Goal: Transaction & Acquisition: Register for event/course

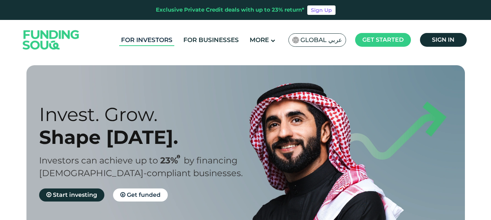
click at [140, 40] on link "For Investors" at bounding box center [146, 40] width 55 height 12
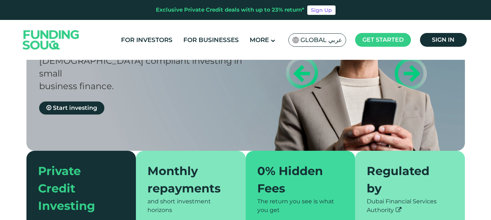
scroll to position [108, 0]
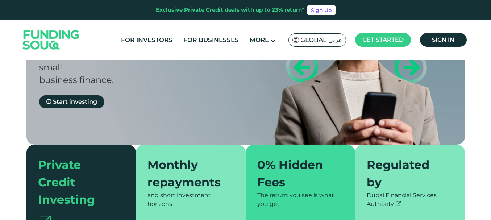
drag, startPoint x: 490, startPoint y: 35, endPoint x: 488, endPoint y: 41, distance: 6.1
click at [488, 41] on header "Exclusive Private Credit deals with up to 23% return* Sign Up For Investors For…" at bounding box center [245, 30] width 491 height 60
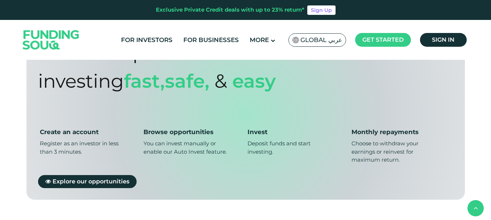
scroll to position [586, 0]
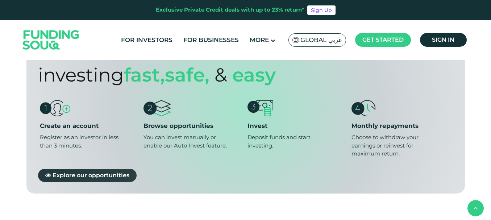
click at [89, 171] on span "Explore our opportunities" at bounding box center [91, 174] width 77 height 7
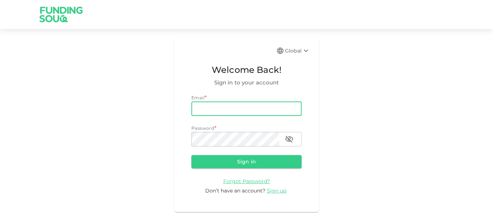
click at [231, 109] on input "email" at bounding box center [246, 108] width 110 height 14
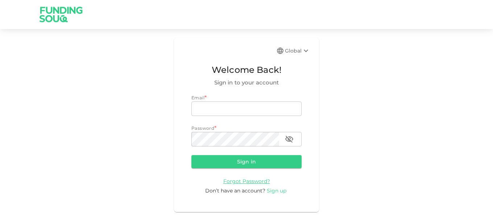
click at [275, 190] on span "Sign up" at bounding box center [277, 190] width 20 height 7
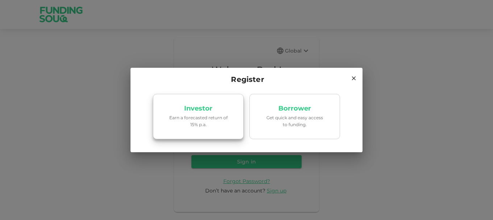
click at [208, 111] on p "Investor" at bounding box center [198, 108] width 28 height 7
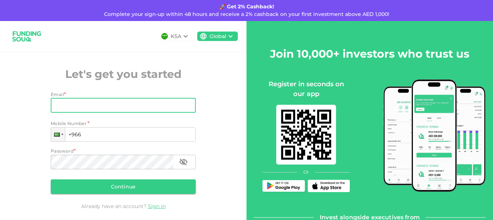
click at [104, 106] on input "Email" at bounding box center [119, 105] width 137 height 14
type input "[EMAIL_ADDRESS][DOMAIN_NAME]"
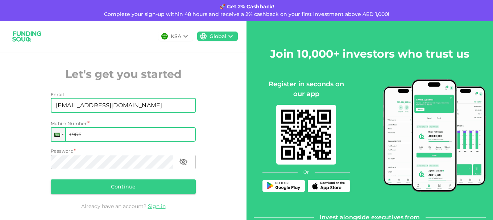
click at [107, 134] on input "+966" at bounding box center [123, 134] width 145 height 14
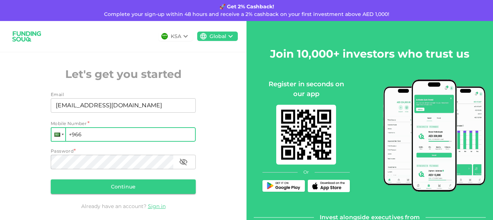
click at [62, 134] on div at bounding box center [63, 134] width 2 height 1
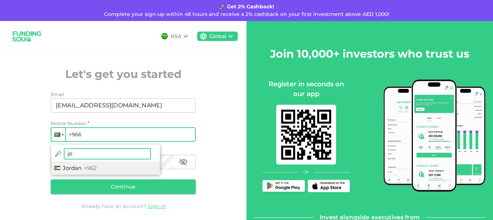
type input "jo"
click at [74, 168] on span "Jordan" at bounding box center [72, 168] width 19 height 7
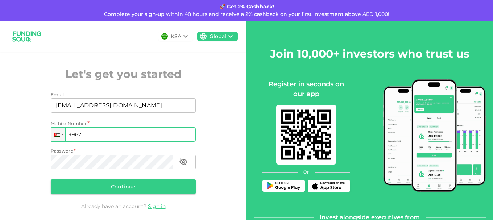
click at [93, 133] on input "+962" at bounding box center [123, 134] width 145 height 14
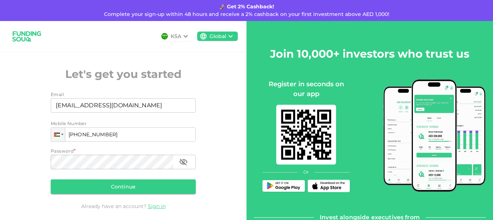
type input "+962 795 981 562"
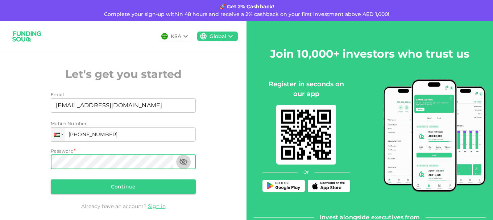
click at [182, 161] on icon "button" at bounding box center [183, 161] width 8 height 7
click at [186, 162] on icon "button" at bounding box center [183, 161] width 8 height 5
click at [171, 186] on button "Continue" at bounding box center [123, 186] width 145 height 14
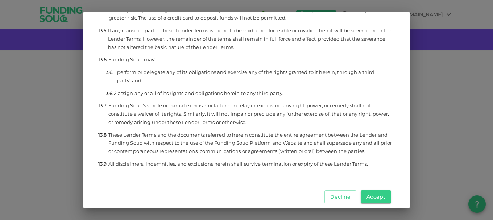
scroll to position [4334, 0]
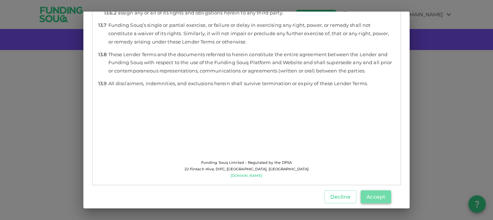
click at [374, 194] on button "Accept" at bounding box center [376, 196] width 30 height 13
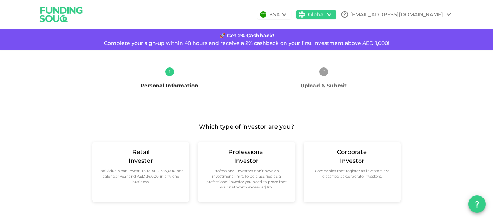
scroll to position [5, 0]
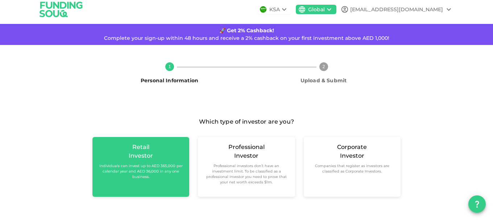
click at [159, 172] on small "Individuals can invest up to AED 365,000 per calendar year and AED 36,000 in an…" at bounding box center [140, 171] width 85 height 16
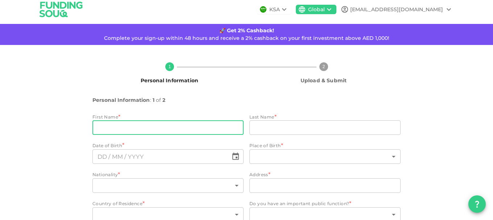
click at [156, 130] on input "firstName" at bounding box center [167, 127] width 151 height 14
type input "Nisreen"
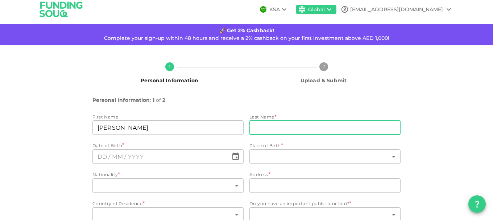
click at [261, 123] on input "lastName" at bounding box center [324, 127] width 151 height 14
type input "Jebriel"
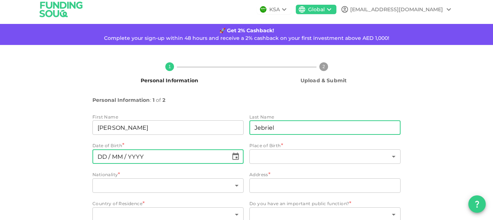
click at [135, 153] on input "⁦⁨DD⁩ / ⁨MM⁩ / ⁨YYYY⁩⁩" at bounding box center [160, 156] width 136 height 14
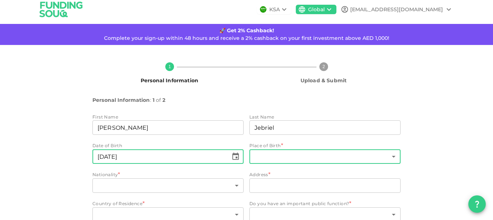
type input "⁦⁨03⁩ / ⁨03⁩ / ⁨1981⁩⁩"
click at [262, 158] on body "KSA Global cuterose33@hotmail.com 🚀 Get 2% Cashback! Complete your sign-up with…" at bounding box center [246, 110] width 493 height 220
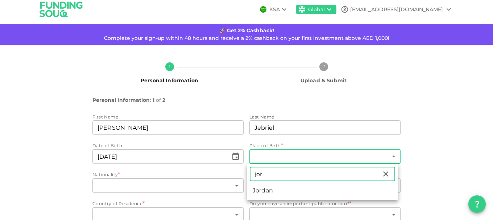
type input "jor"
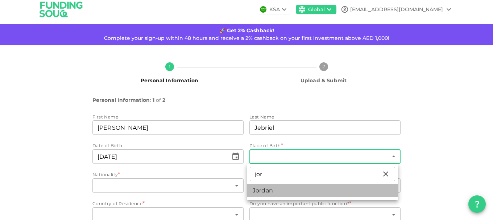
click at [258, 192] on li "Jordan" at bounding box center [322, 190] width 151 height 13
type input "98"
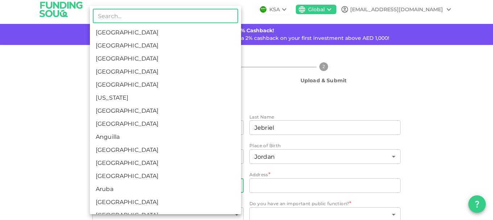
click at [192, 185] on body "KSA Global cuterose33@hotmail.com 🚀 Get 2% Cashback! Complete your sign-up with…" at bounding box center [246, 110] width 493 height 220
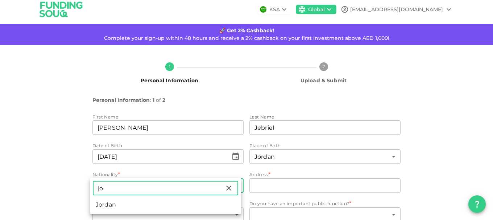
type input "jo"
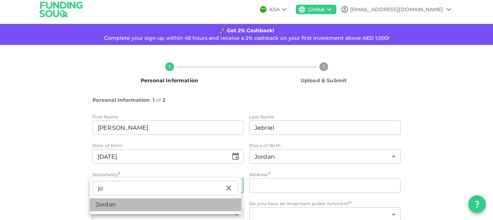
click at [171, 208] on li "Jordan" at bounding box center [165, 204] width 151 height 13
type input "98"
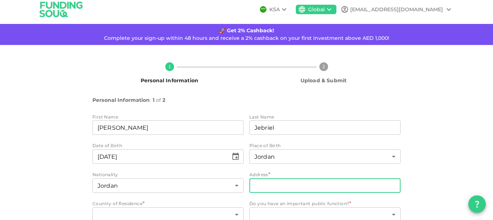
click at [281, 188] on input "address" at bounding box center [324, 185] width 151 height 14
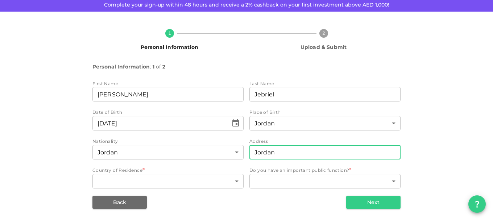
scroll to position [39, 0]
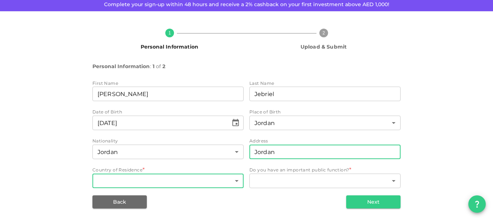
type input "Jordan"
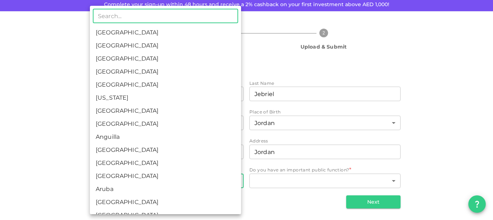
click at [179, 184] on body "KSA Global cuterose33@hotmail.com 🚀 Get 2% Cashback! Complete your sign-up with…" at bounding box center [246, 110] width 493 height 220
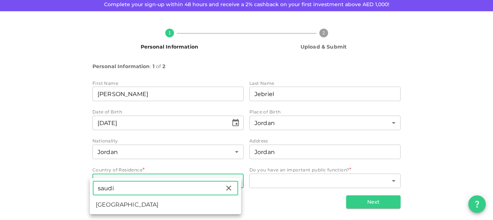
type input "saudi"
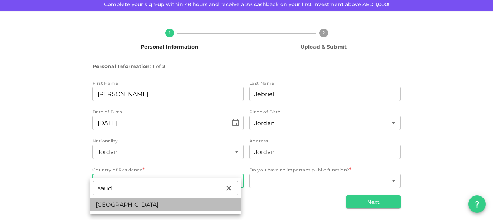
click at [165, 204] on li "[GEOGRAPHIC_DATA]" at bounding box center [165, 204] width 151 height 13
type input "1"
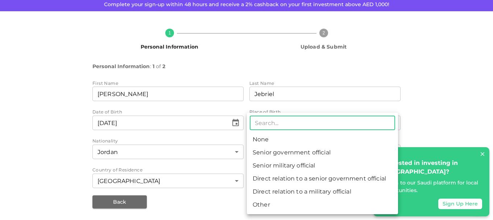
click at [274, 182] on body "KSA Global cuterose33@hotmail.com 🚀 Get 2% Cashback! Complete your sign-up with…" at bounding box center [246, 110] width 493 height 220
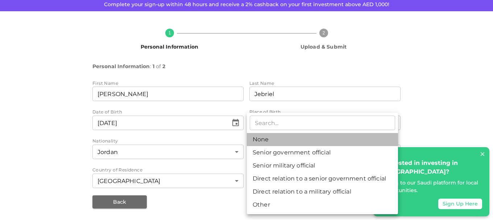
click at [280, 134] on li "None" at bounding box center [322, 139] width 151 height 13
type input "1"
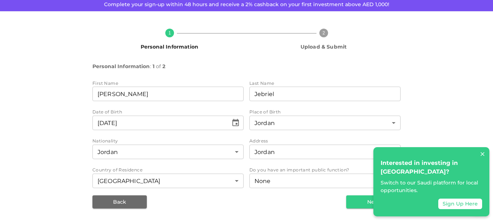
click at [452, 205] on div "Sign Up Here" at bounding box center [460, 204] width 44 height 11
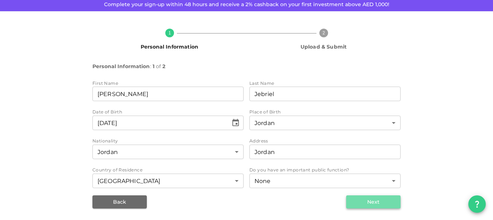
click at [381, 202] on button "Next" at bounding box center [373, 201] width 54 height 13
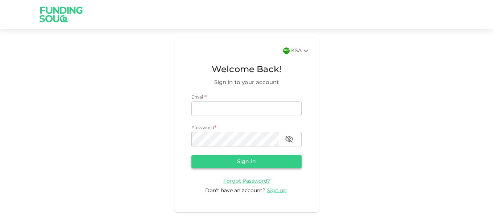
type input "[EMAIL_ADDRESS][DOMAIN_NAME]"
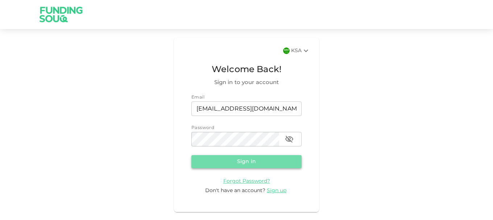
click at [259, 163] on button "Sign in" at bounding box center [246, 161] width 110 height 13
click at [262, 160] on button "Sign in" at bounding box center [246, 161] width 110 height 13
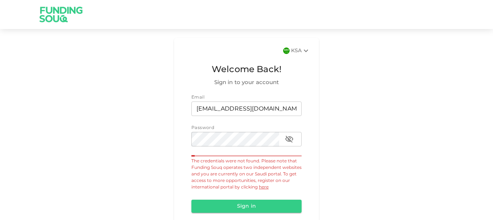
click at [260, 187] on link "here" at bounding box center [264, 187] width 10 height 4
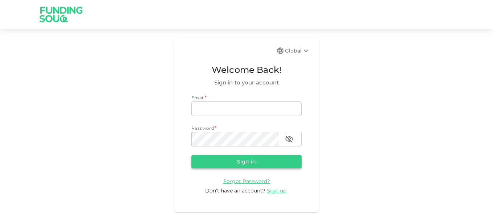
type input "[EMAIL_ADDRESS][DOMAIN_NAME]"
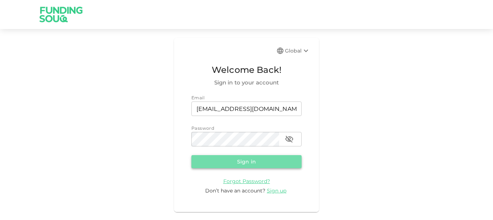
click at [276, 159] on button "Sign in" at bounding box center [246, 161] width 110 height 13
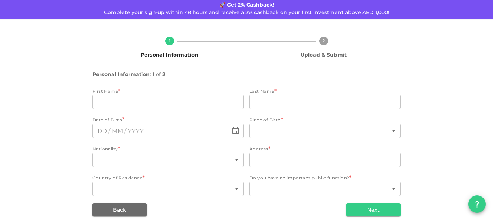
scroll to position [31, 0]
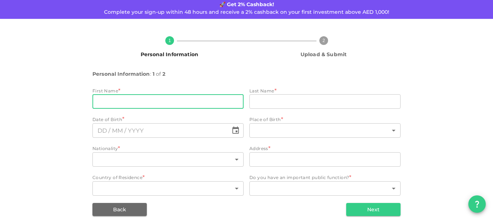
click at [222, 99] on input "firstName" at bounding box center [167, 101] width 151 height 14
type input "Nisreen"
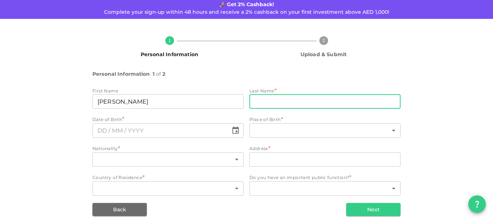
click at [257, 101] on input "lastName" at bounding box center [324, 101] width 151 height 14
type input "Jebriel"
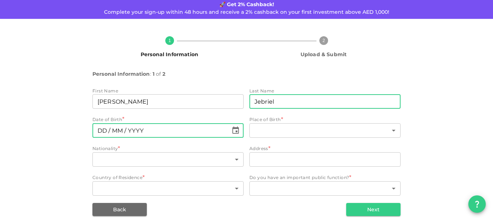
click at [174, 129] on input "⁦⁨DD⁩ / ⁨MM⁩ / ⁨YYYY⁩⁩" at bounding box center [160, 130] width 136 height 14
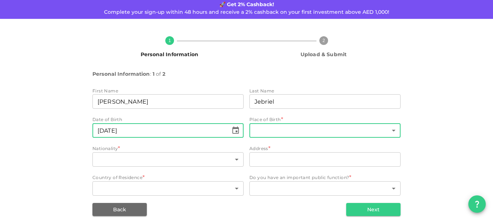
type input "⁦⁨03⁩ / ⁨03⁩ / ⁨1981⁩⁩"
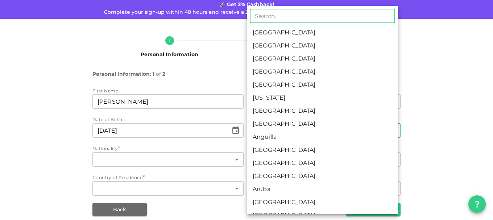
click at [271, 130] on body "KSA Global cuterose33@hotmail.com 🚀 Get 2% Cashback! Complete your sign-up with…" at bounding box center [246, 110] width 493 height 220
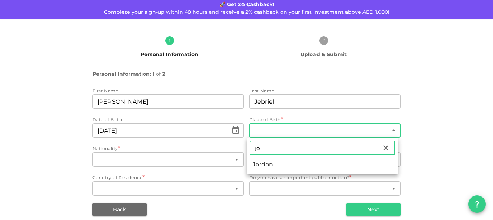
type input "jor"
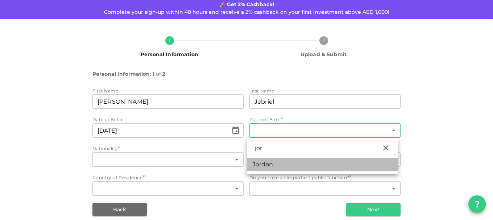
click at [270, 160] on li "Jordan" at bounding box center [322, 164] width 151 height 13
type input "98"
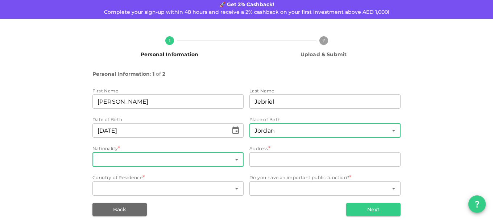
click at [167, 157] on body "KSA Global cuterose33@hotmail.com 🚀 Get 2% Cashback! Complete your sign-up with…" at bounding box center [246, 110] width 493 height 220
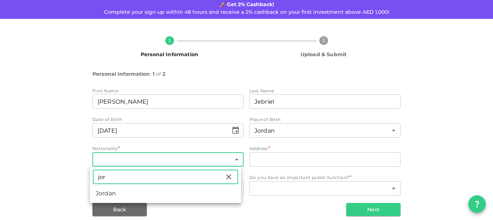
type input "jor"
click at [141, 197] on li "Jordan" at bounding box center [165, 193] width 151 height 13
type input "98"
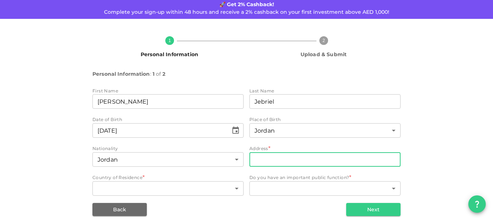
click at [292, 157] on input "address" at bounding box center [324, 159] width 151 height 14
type input "Jordan"
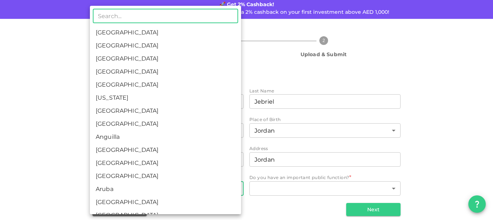
click at [171, 188] on body "KSA Global cuterose33@hotmail.com 🚀 Get 2% Cashback! Complete your sign-up with…" at bounding box center [246, 110] width 493 height 220
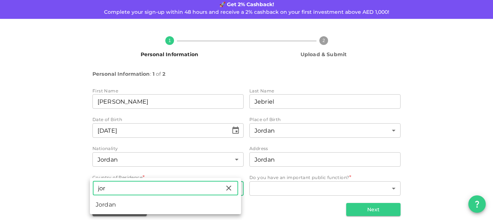
type input "jor"
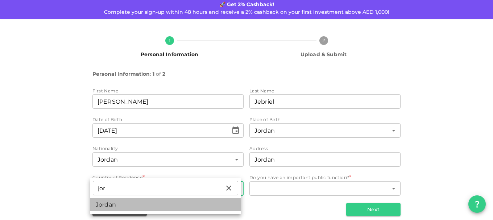
click at [142, 207] on li "Jordan" at bounding box center [165, 204] width 151 height 13
type input "98"
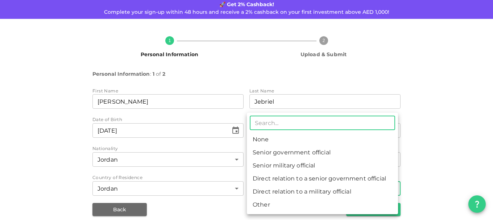
click at [319, 183] on body "KSA Global cuterose33@hotmail.com 🚀 Get 2% Cashback! Complete your sign-up with…" at bounding box center [246, 110] width 493 height 220
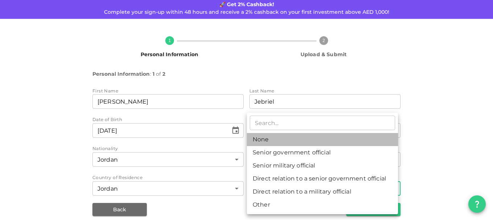
click at [295, 142] on li "None" at bounding box center [322, 139] width 151 height 13
type input "1"
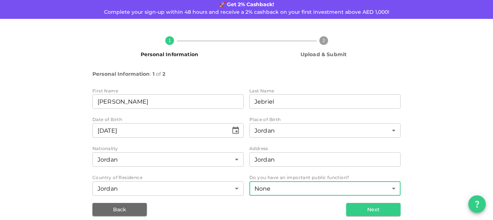
scroll to position [39, 0]
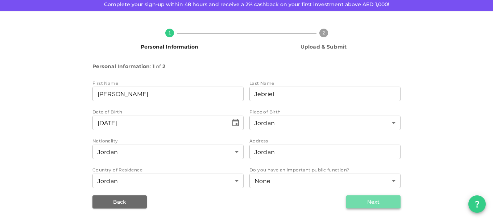
click at [369, 203] on button "Next" at bounding box center [373, 201] width 54 height 13
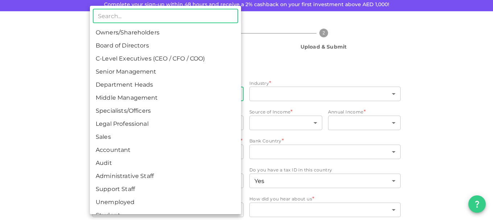
click at [186, 97] on body "KSA Global cuterose33@hotmail.com 🚀 Get 2% Cashback! Complete your sign-up with…" at bounding box center [246, 110] width 493 height 220
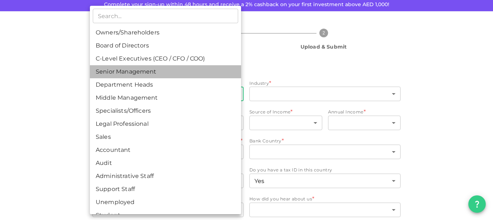
click at [194, 73] on li "Senior Management" at bounding box center [165, 71] width 151 height 13
type input "4"
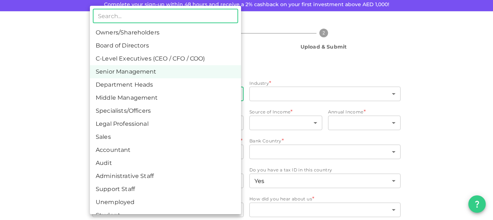
click at [234, 92] on body "KSA Global cuterose33@hotmail.com 🚀 Get 2% Cashback! Complete your sign-up with…" at bounding box center [246, 110] width 493 height 220
click at [286, 92] on div at bounding box center [246, 110] width 493 height 220
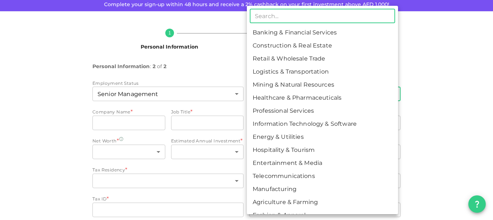
click at [286, 92] on body "KSA Global cuterose33@hotmail.com 🚀 Get 2% Cashback! Complete your sign-up with…" at bounding box center [246, 110] width 493 height 220
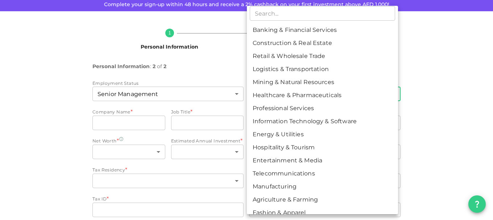
scroll to position [1, 0]
click at [286, 126] on li "Information Technology & Software" at bounding box center [322, 122] width 151 height 13
type input "8"
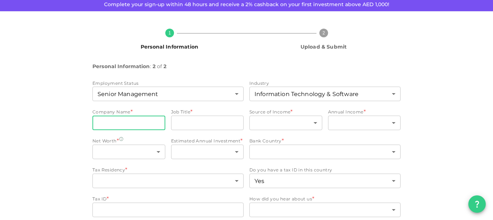
click at [127, 122] on input "companyName" at bounding box center [128, 123] width 73 height 14
click at [313, 122] on body "KSA Global cuterose33@hotmail.com 🚀 Get 2% Cashback! Complete your sign-up with…" at bounding box center [246, 110] width 493 height 220
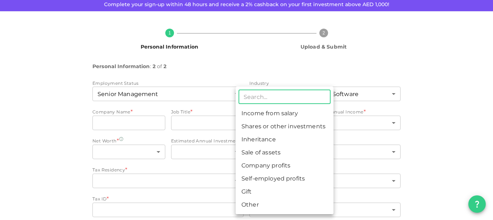
click at [299, 112] on li "Income from salary" at bounding box center [285, 113] width 98 height 13
type input "1"
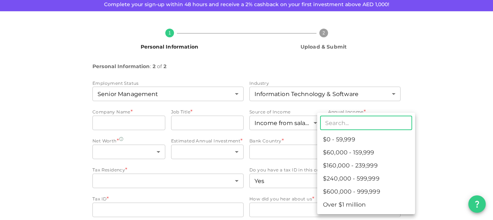
click at [360, 123] on body "KSA Global cuterose33@hotmail.com 🚀 Get 2% Cashback! Complete your sign-up with…" at bounding box center [246, 110] width 493 height 220
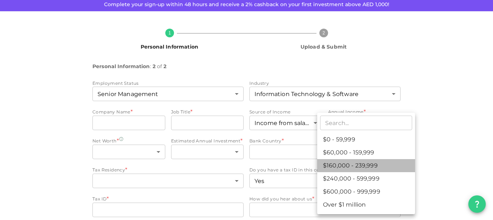
click at [366, 165] on li "$160,000 - 239,999" at bounding box center [366, 165] width 98 height 13
type input "3"
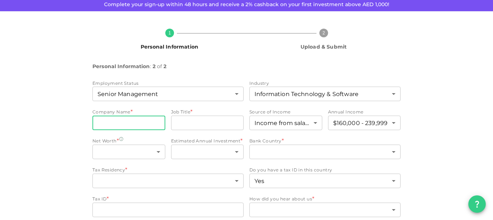
click at [132, 118] on input "companyName" at bounding box center [128, 123] width 73 height 14
type input "Aielements"
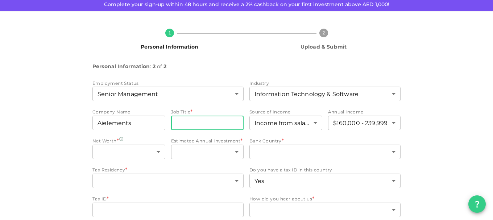
click at [197, 125] on input "jobTitle" at bounding box center [207, 123] width 73 height 14
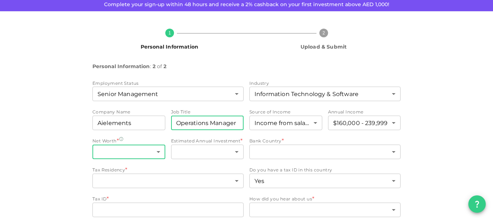
type input "Operations Manager"
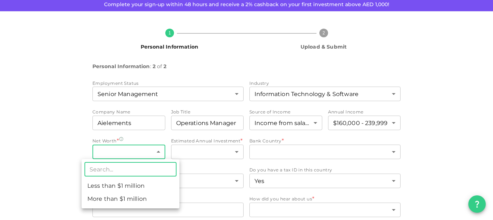
click at [154, 150] on body "KSA Global cuterose33@hotmail.com 🚀 Get 2% Cashback! Complete your sign-up with…" at bounding box center [246, 110] width 493 height 220
click at [180, 149] on div at bounding box center [246, 110] width 493 height 220
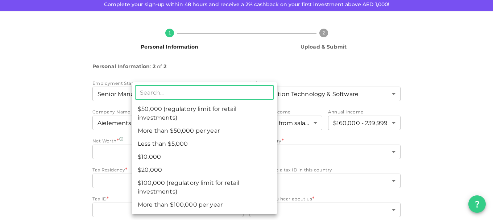
click at [180, 149] on body "KSA Global cuterose33@hotmail.com 🚀 Get 2% Cashback! Complete your sign-up with…" at bounding box center [246, 110] width 493 height 220
click at [377, 42] on div at bounding box center [246, 110] width 493 height 220
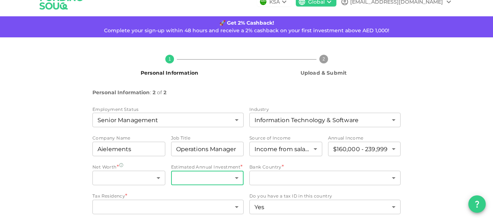
scroll to position [0, 0]
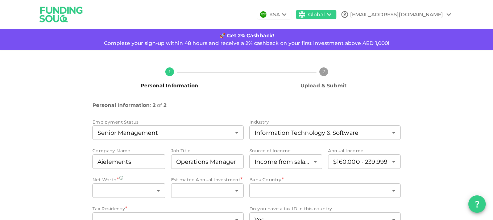
click at [58, 11] on img at bounding box center [61, 14] width 54 height 29
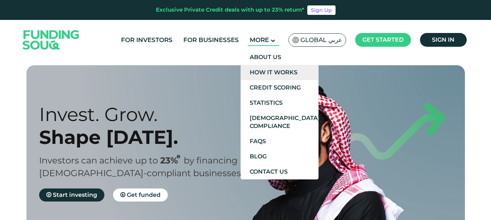
click at [272, 72] on link "How It Works" at bounding box center [280, 72] width 78 height 15
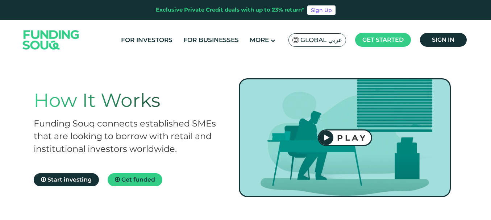
click at [326, 136] on icon at bounding box center [326, 137] width 5 height 7
